Goal: Browse casually: Explore the website without a specific task or goal

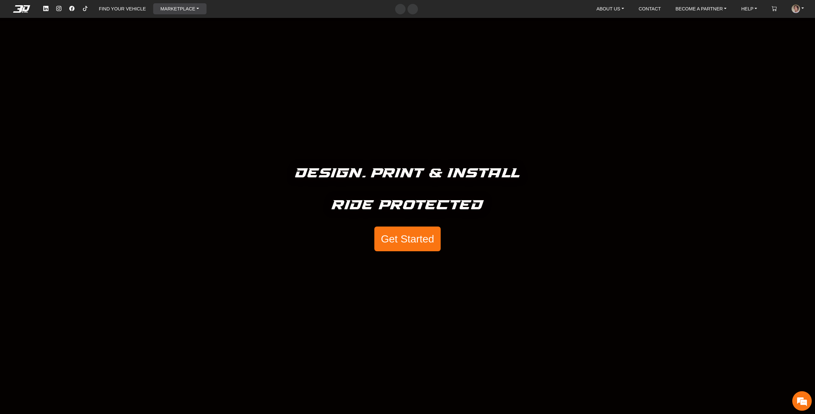
click at [164, 10] on link "MARKETPLACE" at bounding box center [180, 8] width 44 height 11
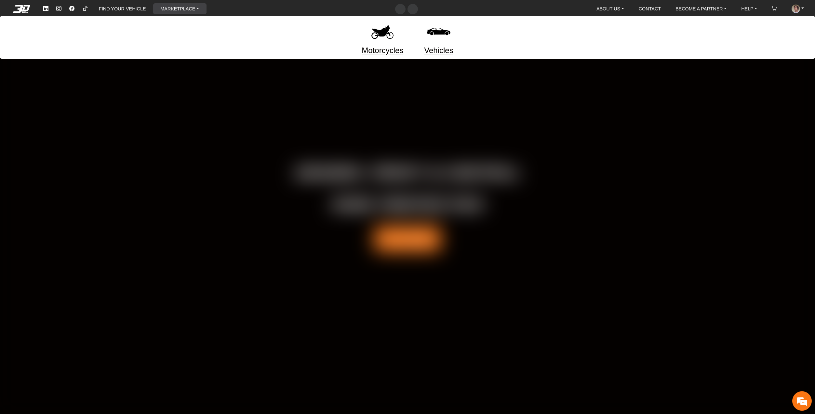
click at [384, 48] on link "Motorcycles" at bounding box center [382, 51] width 42 height 12
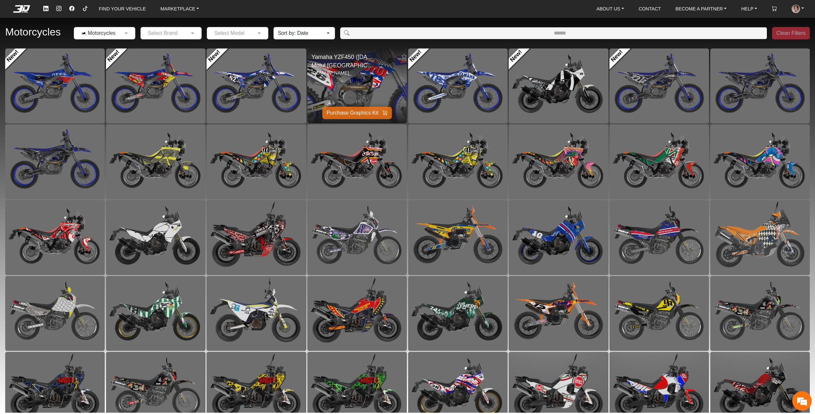
click at [377, 86] on img at bounding box center [356, 86] width 199 height 150
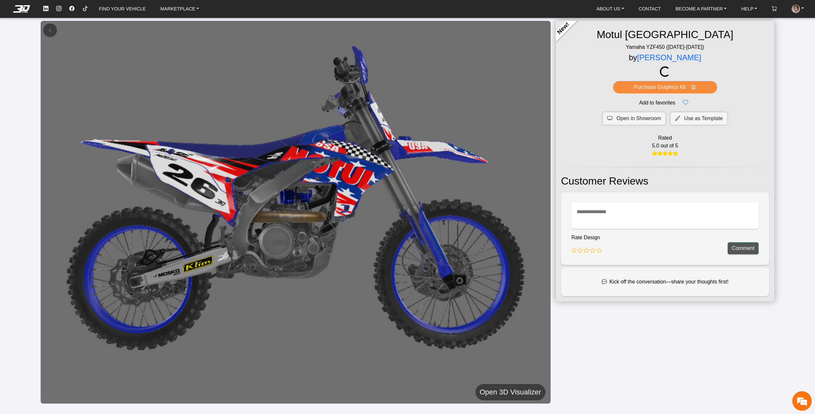
click at [521, 386] on h5 "Open 3D Visualizer" at bounding box center [510, 392] width 61 height 12
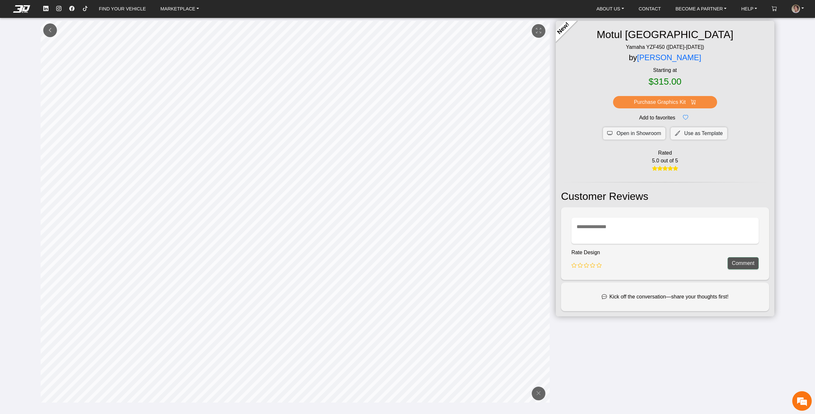
click at [48, 33] on button at bounding box center [50, 30] width 14 height 14
